Goal: Check status: Check status

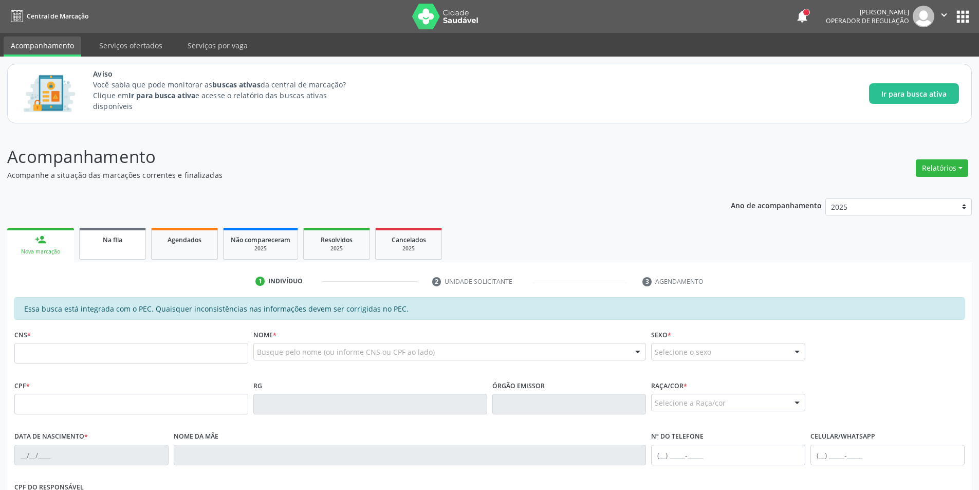
click at [124, 242] on div "Na fila" at bounding box center [112, 239] width 51 height 11
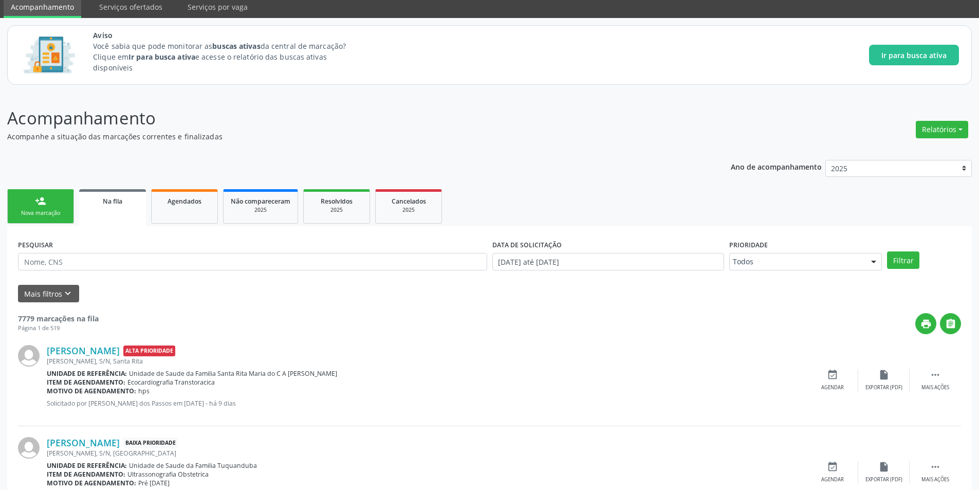
scroll to position [206, 0]
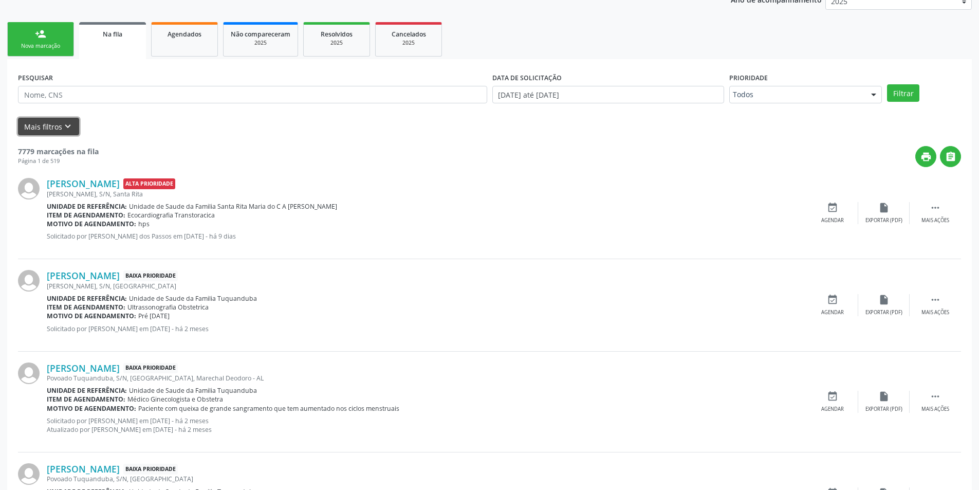
click at [57, 127] on button "Mais filtros keyboard_arrow_down" at bounding box center [48, 127] width 61 height 18
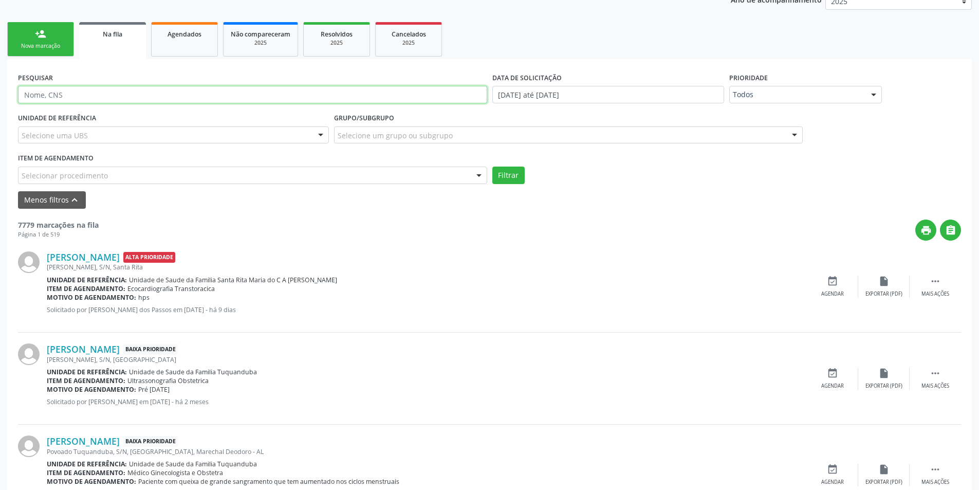
click at [88, 97] on input "text" at bounding box center [252, 94] width 469 height 17
type input "700402972919050"
click at [507, 177] on button "Filtrar" at bounding box center [508, 175] width 32 height 17
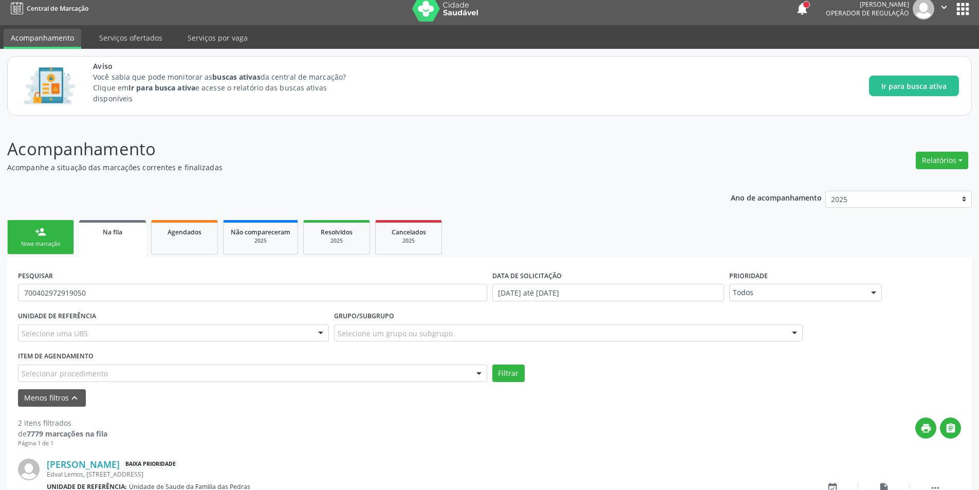
scroll to position [167, 0]
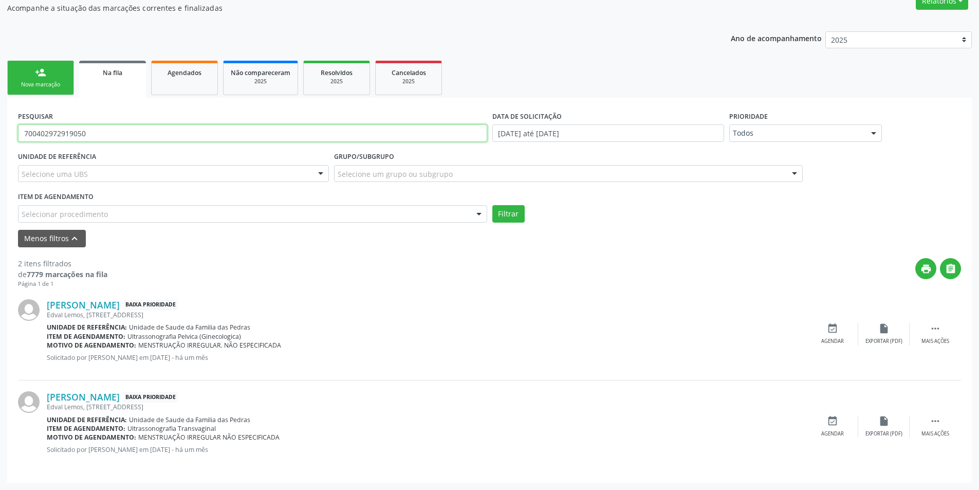
click at [43, 131] on input "700402972919050" at bounding box center [252, 132] width 469 height 17
click at [826, 341] on div "Agendar" at bounding box center [832, 341] width 23 height 7
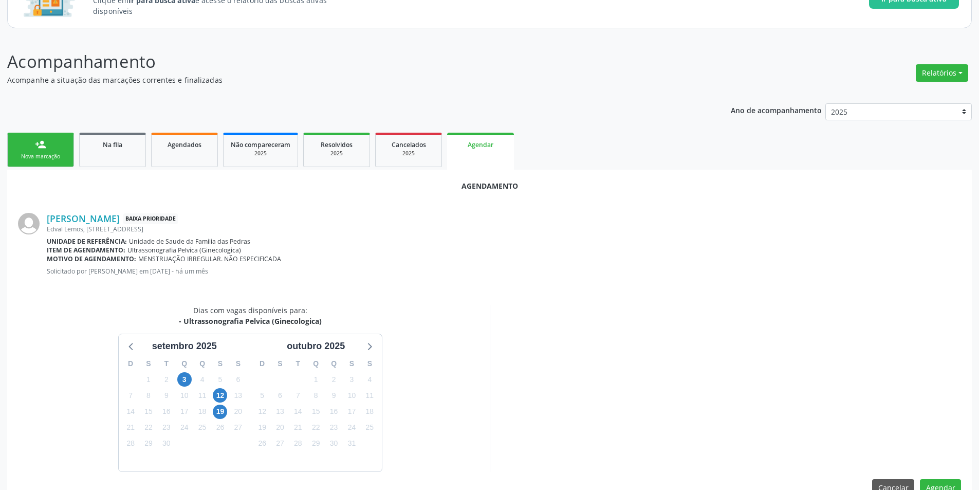
scroll to position [119, 0]
